Goal: Check status: Check status

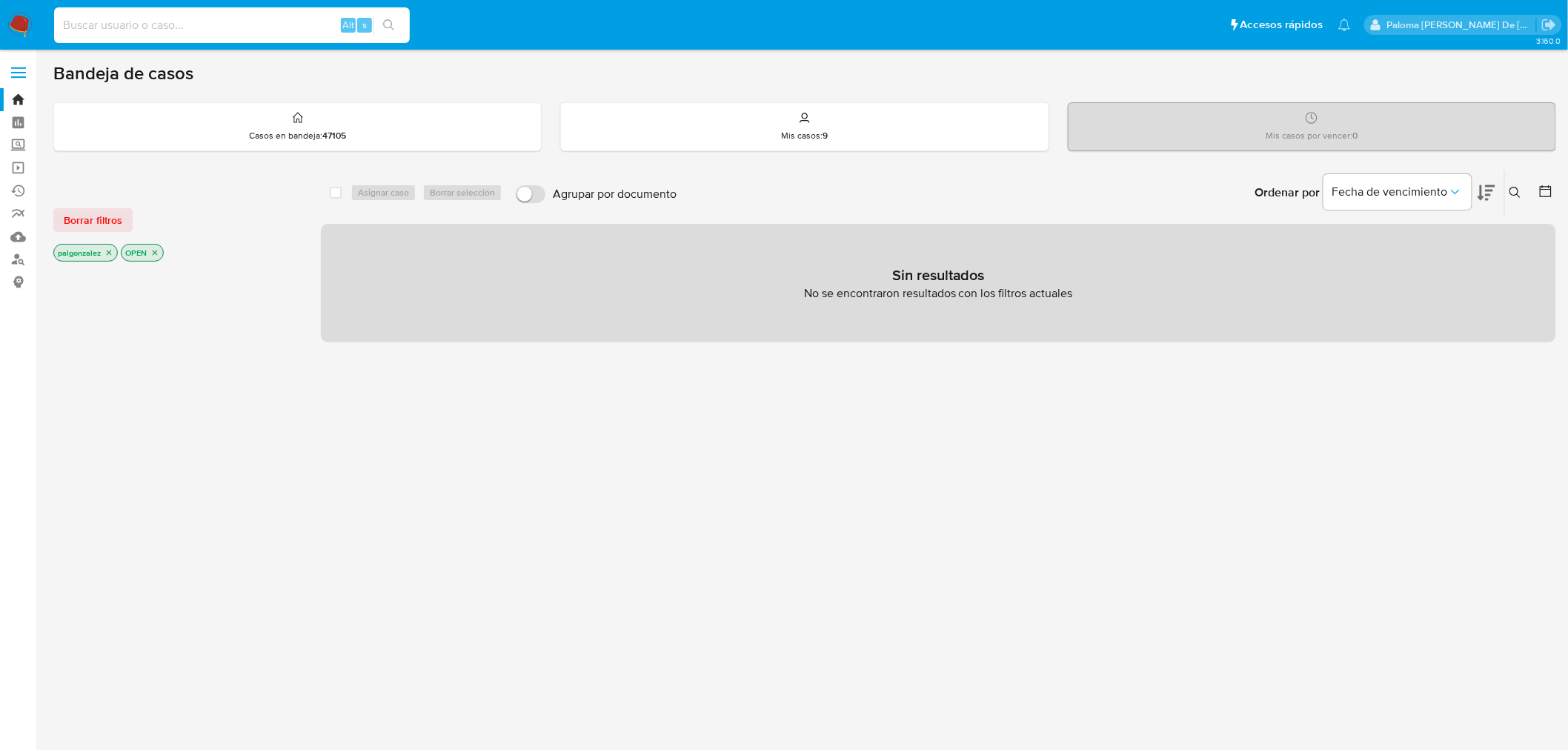
click at [219, 24] on input at bounding box center [232, 25] width 356 height 20
paste input "1882491832"
type input "1882491832"
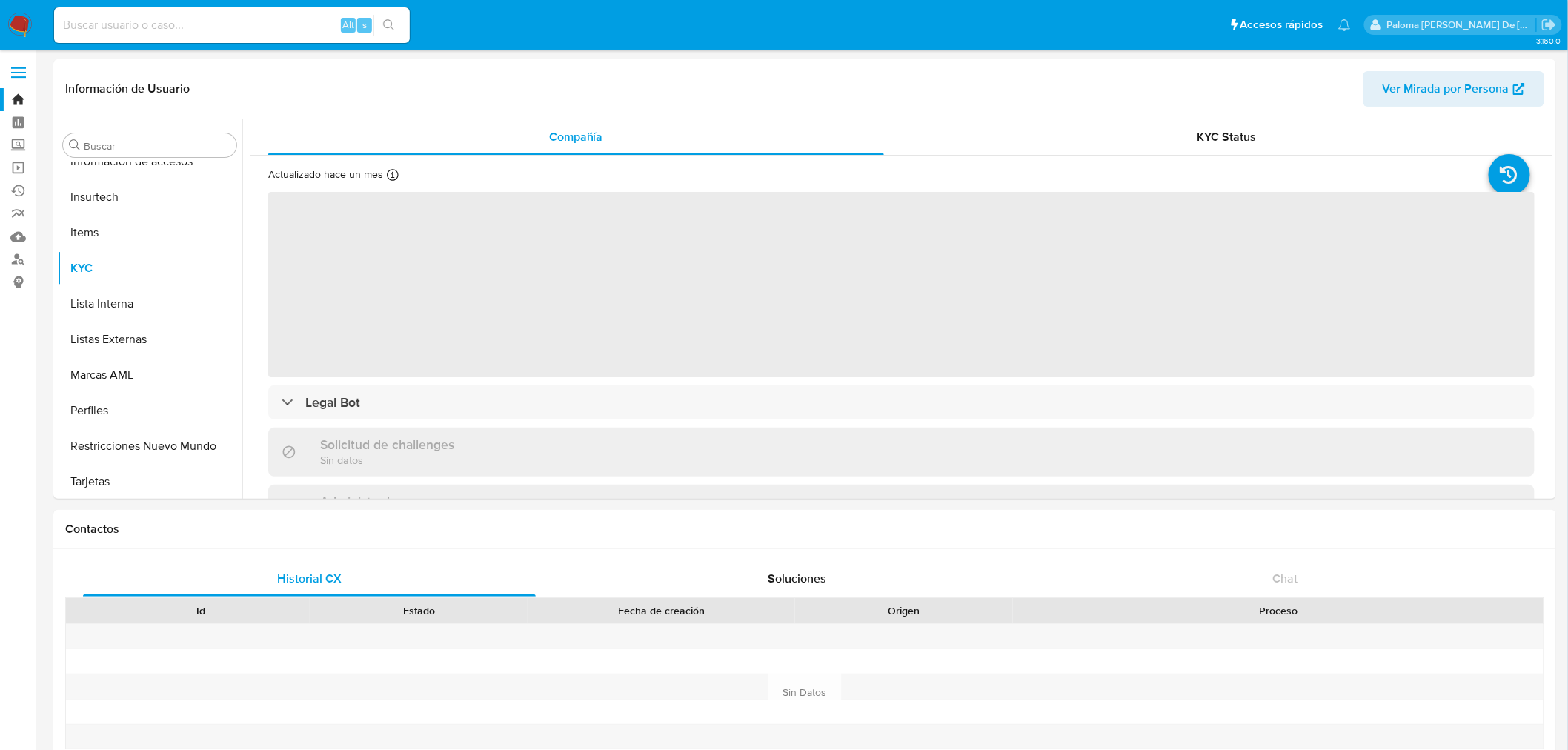
scroll to position [625, 0]
select select "10"
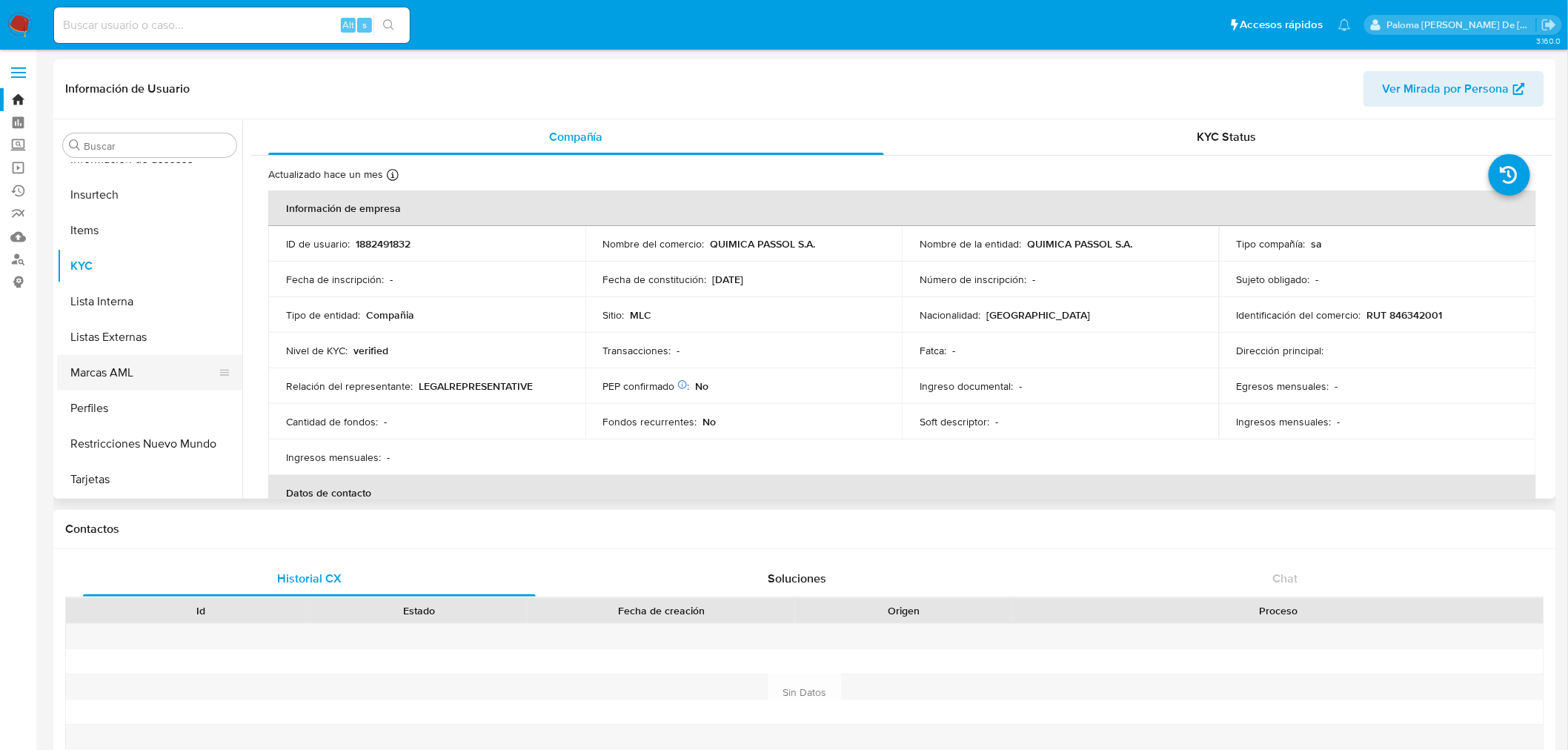
scroll to position [626, 0]
click at [167, 448] on button "Restricciones Nuevo Mundo" at bounding box center [144, 443] width 174 height 35
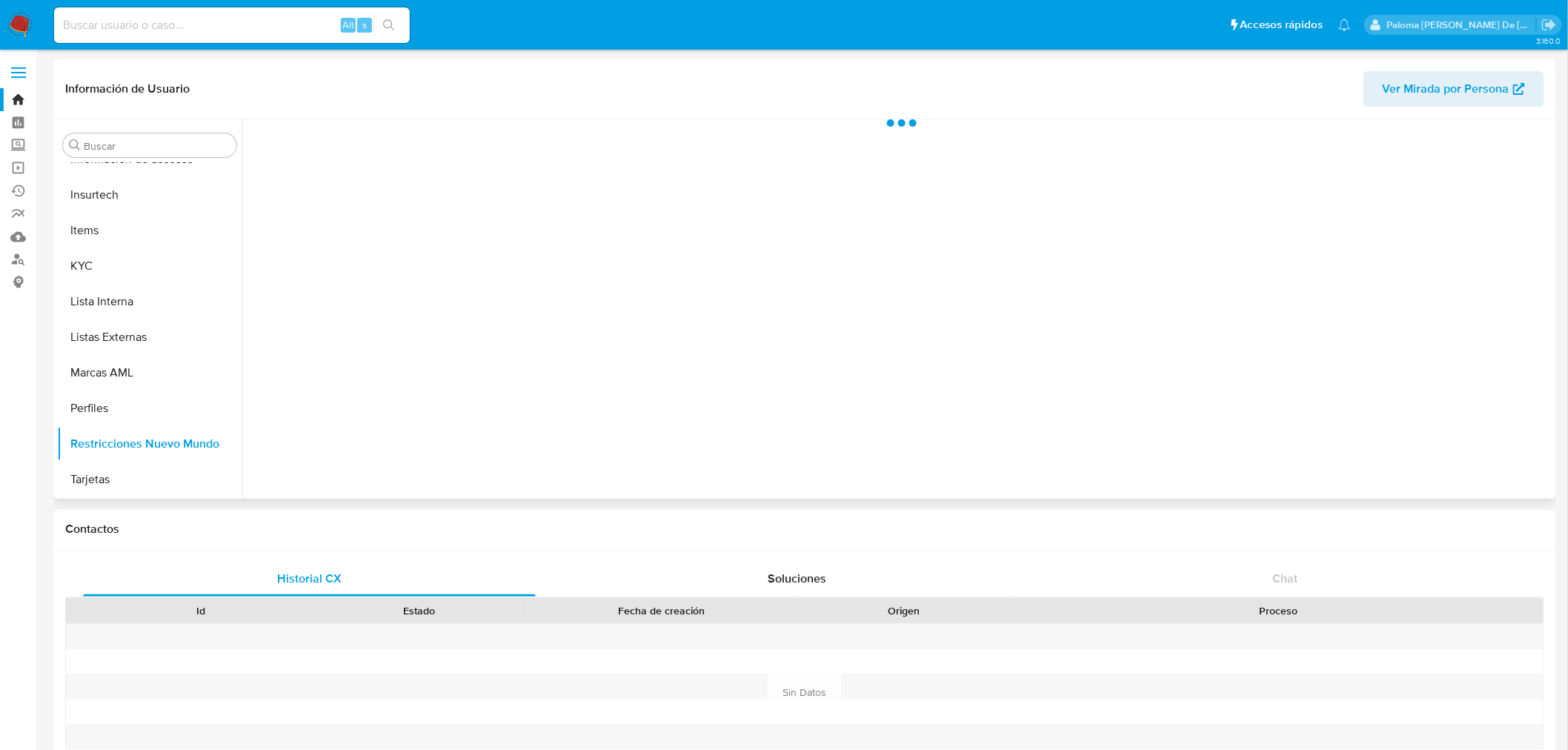
scroll to position [625, 0]
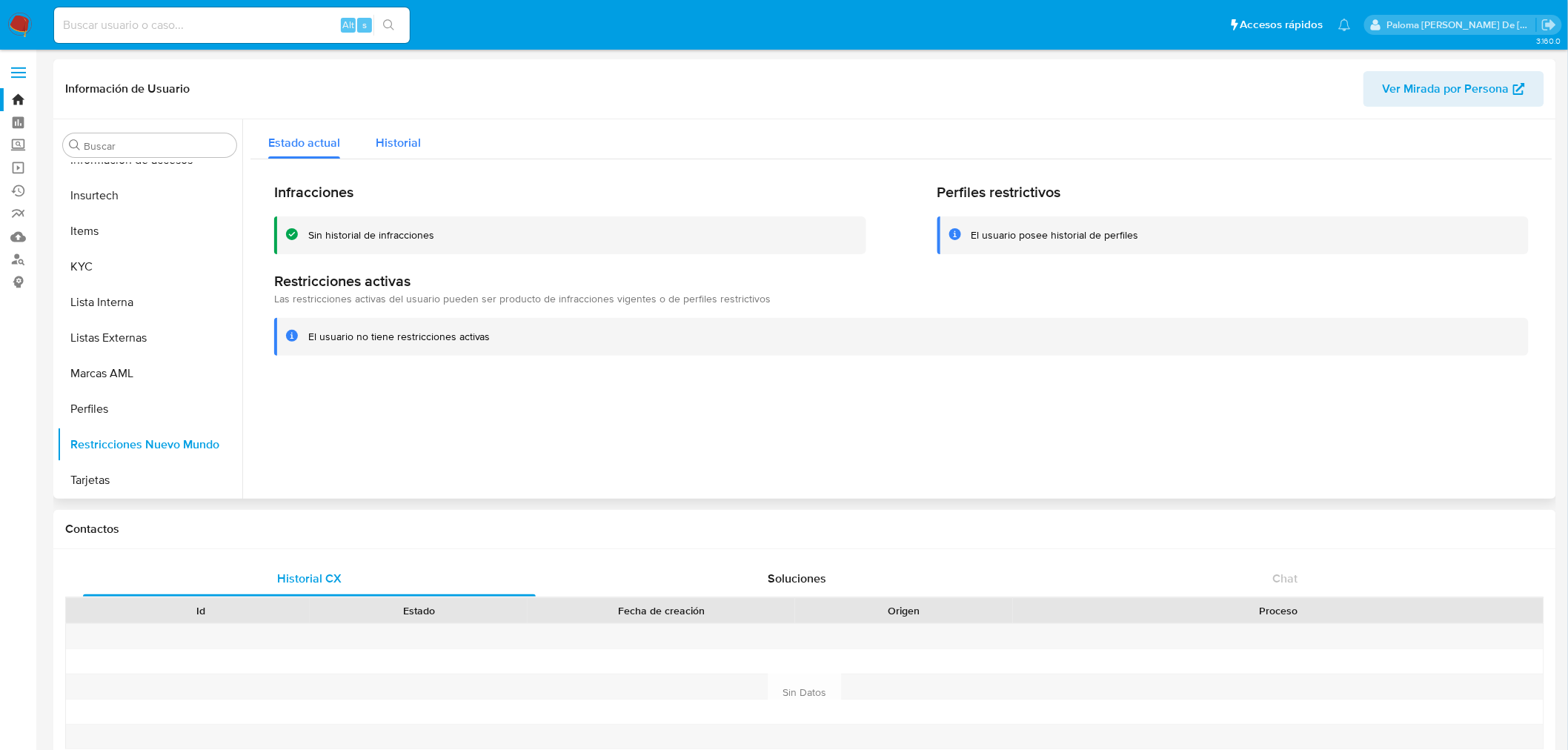
click at [406, 137] on span "Historial" at bounding box center [398, 143] width 46 height 17
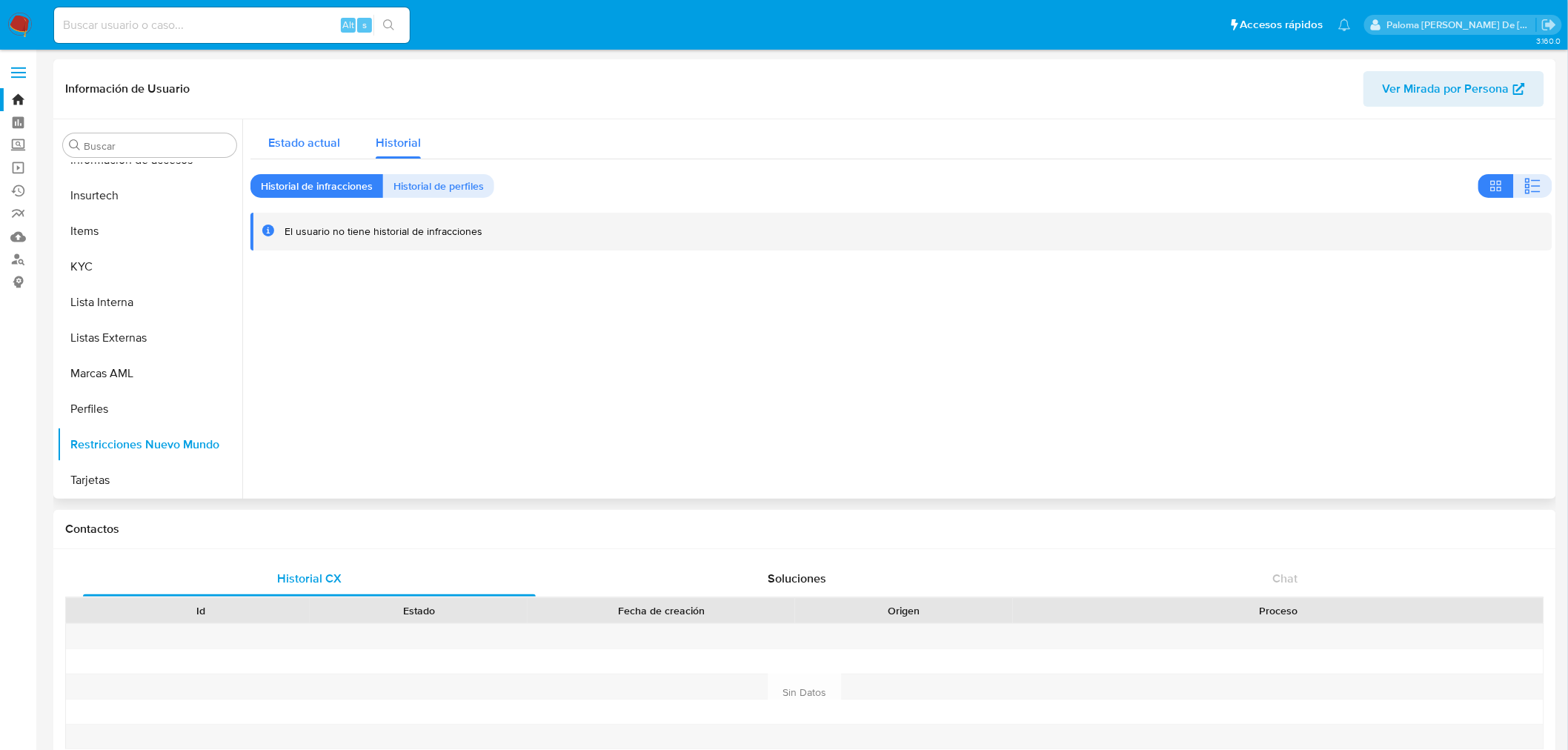
click at [280, 131] on div "Estado actual" at bounding box center [305, 139] width 72 height 39
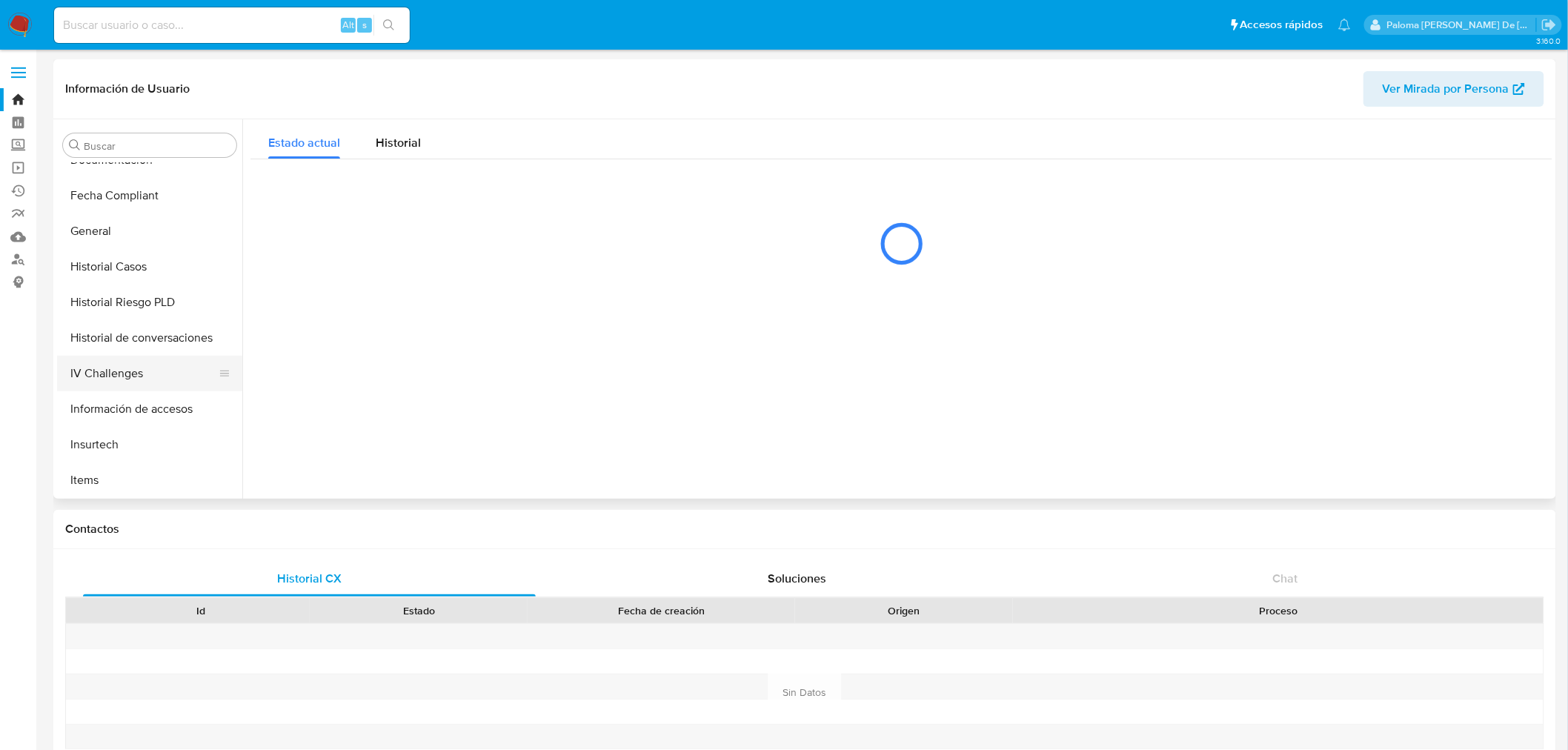
scroll to position [214, 0]
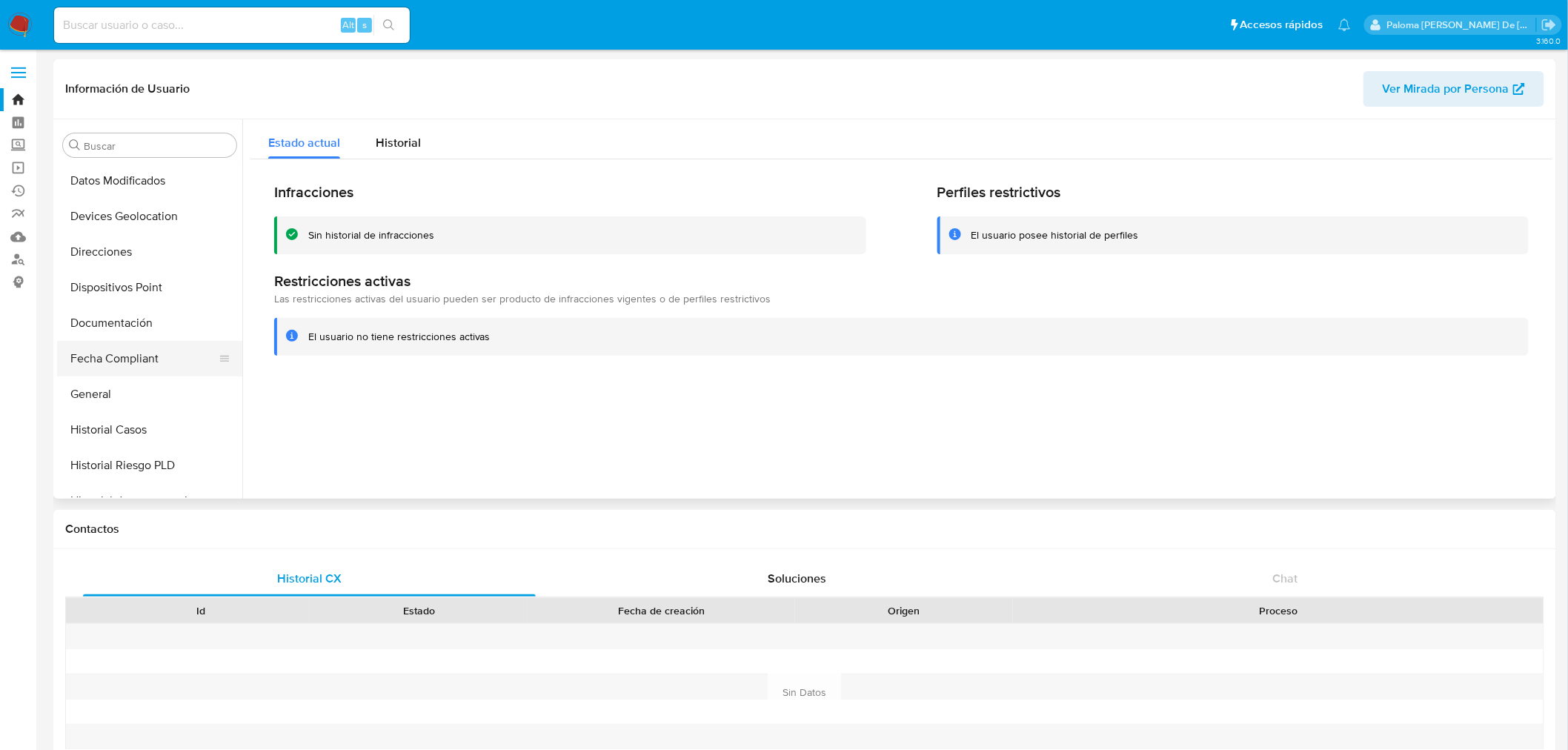
click at [137, 349] on button "Fecha Compliant" at bounding box center [144, 358] width 174 height 35
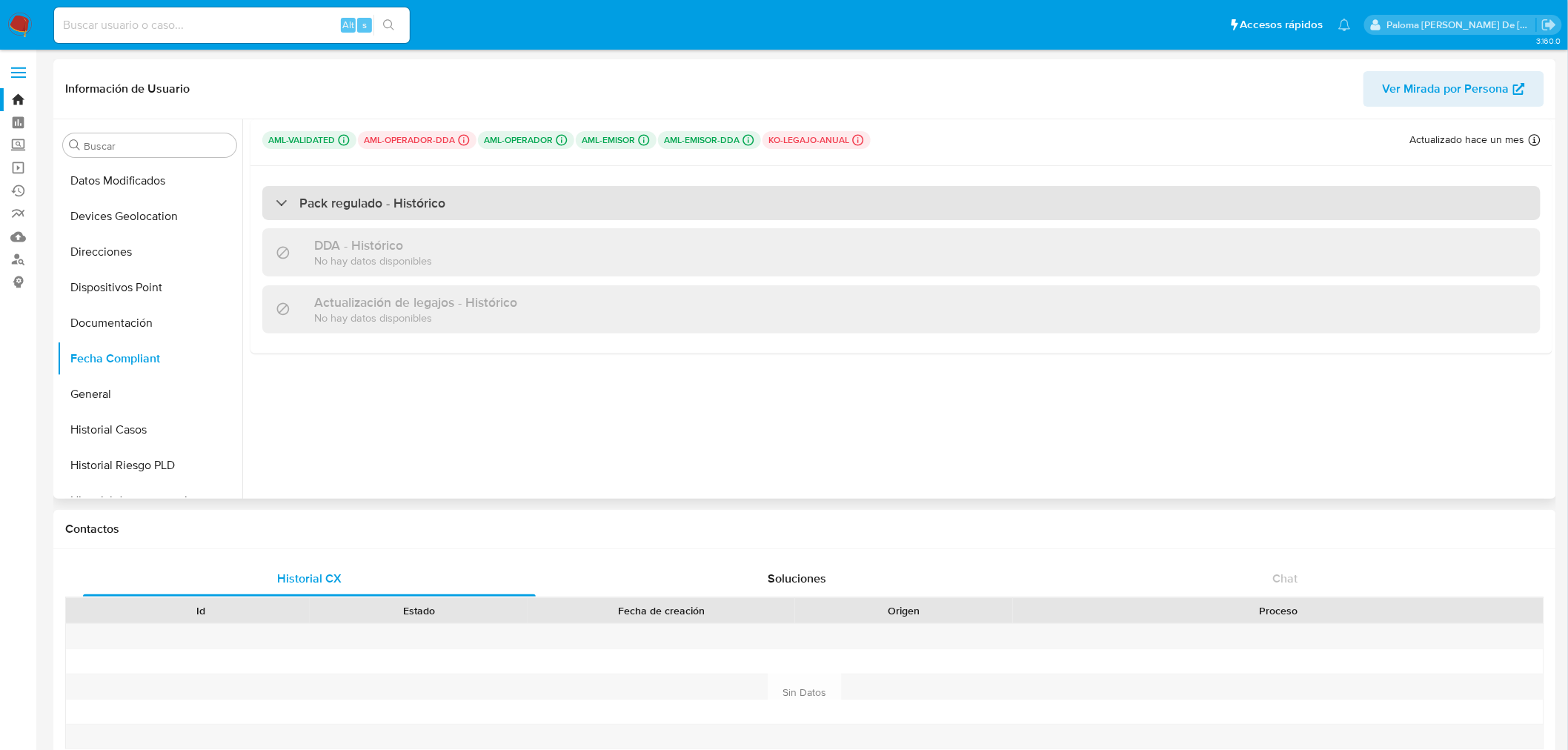
click at [324, 196] on h3 "Pack regulado - Histórico" at bounding box center [372, 203] width 146 height 16
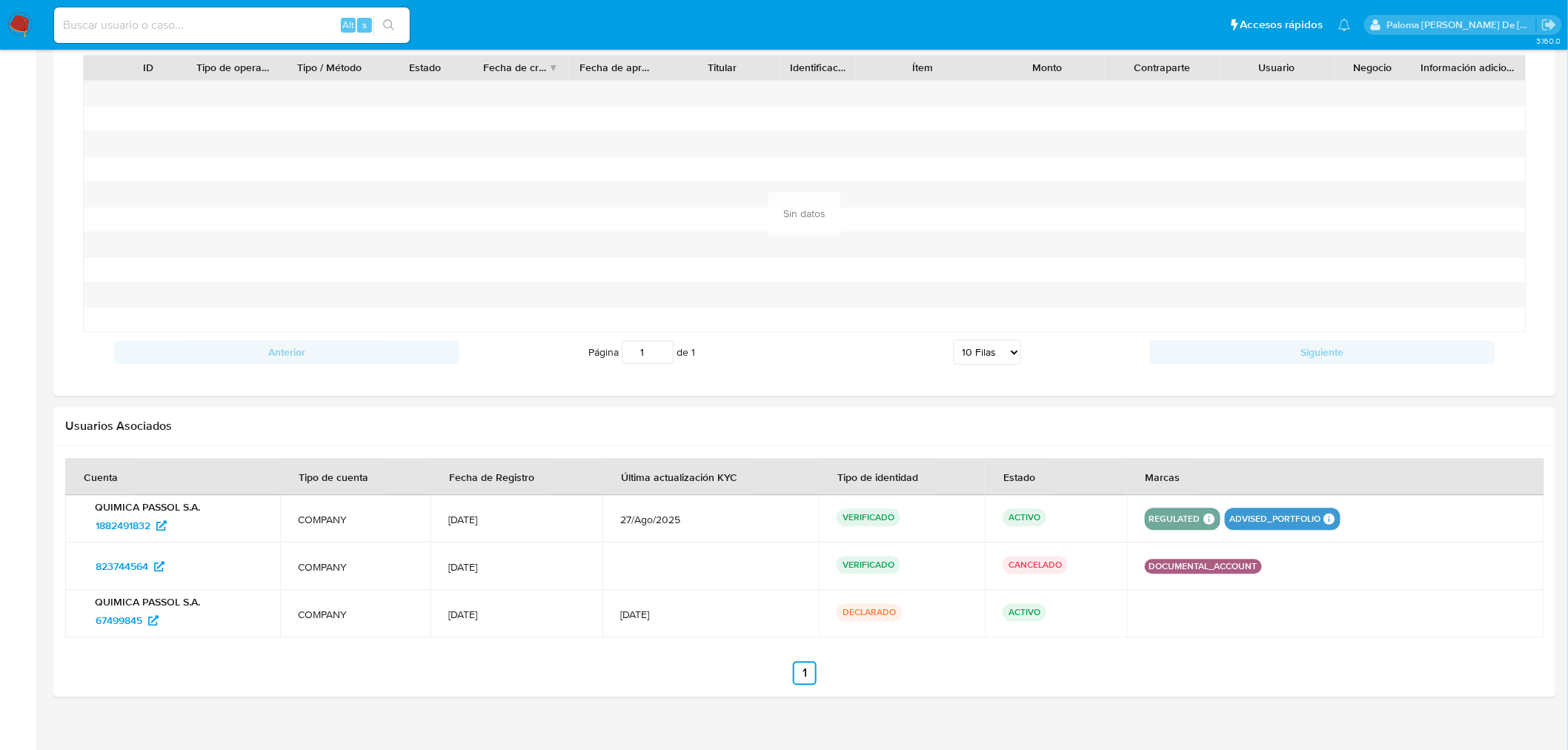
scroll to position [1135, 0]
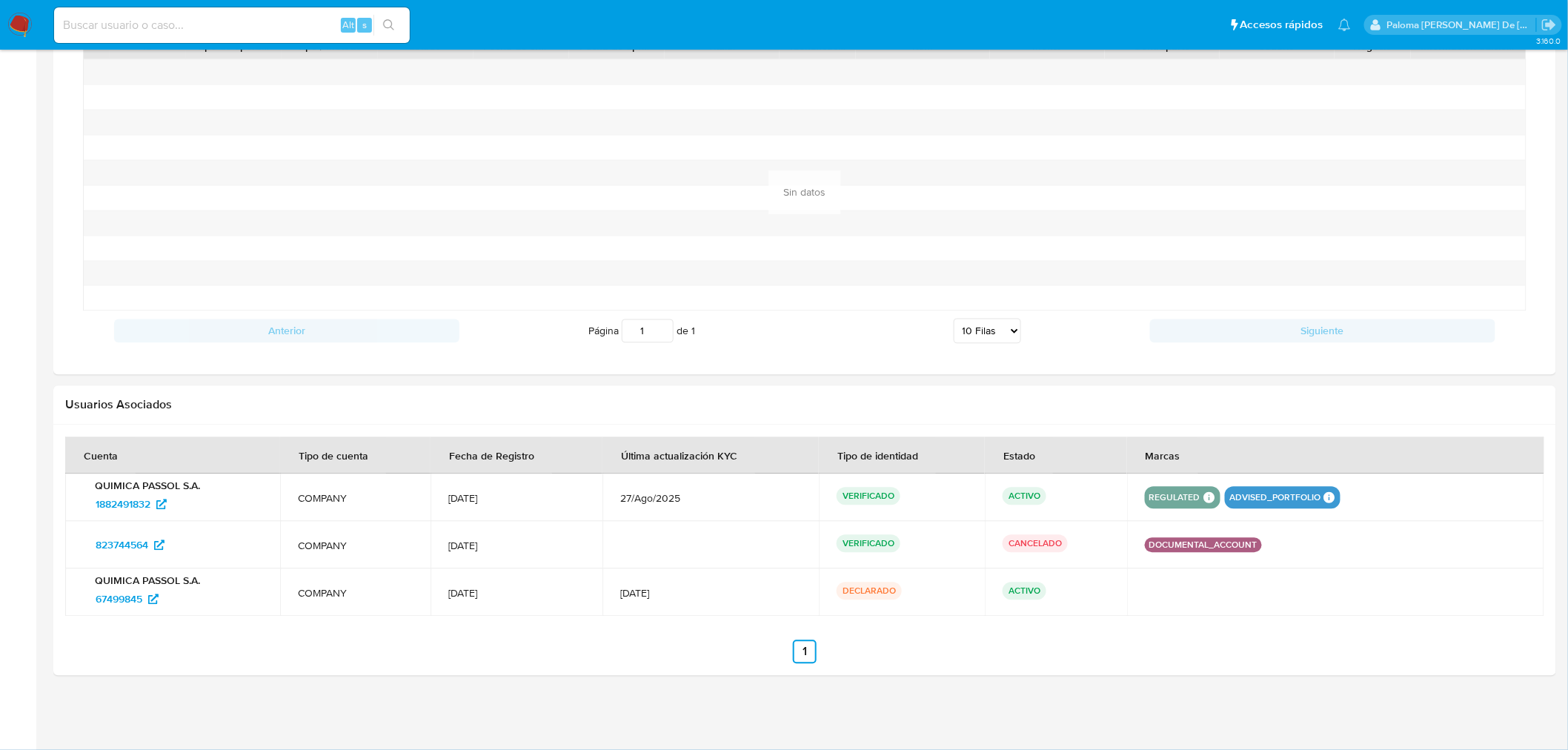
drag, startPoint x: 181, startPoint y: 15, endPoint x: 189, endPoint y: 34, distance: 20.6
click at [183, 16] on input at bounding box center [232, 25] width 356 height 20
paste input "2377312513"
type input "2377312513"
